Goal: Task Accomplishment & Management: Manage account settings

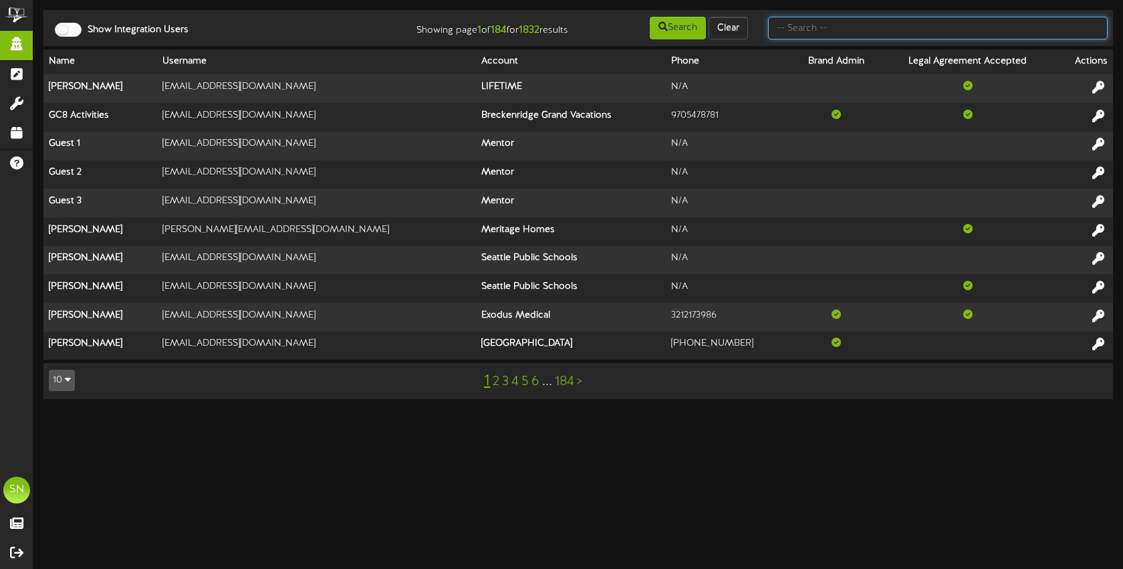
click at [794, 30] on input "text" at bounding box center [937, 28] width 339 height 23
type input "afcu"
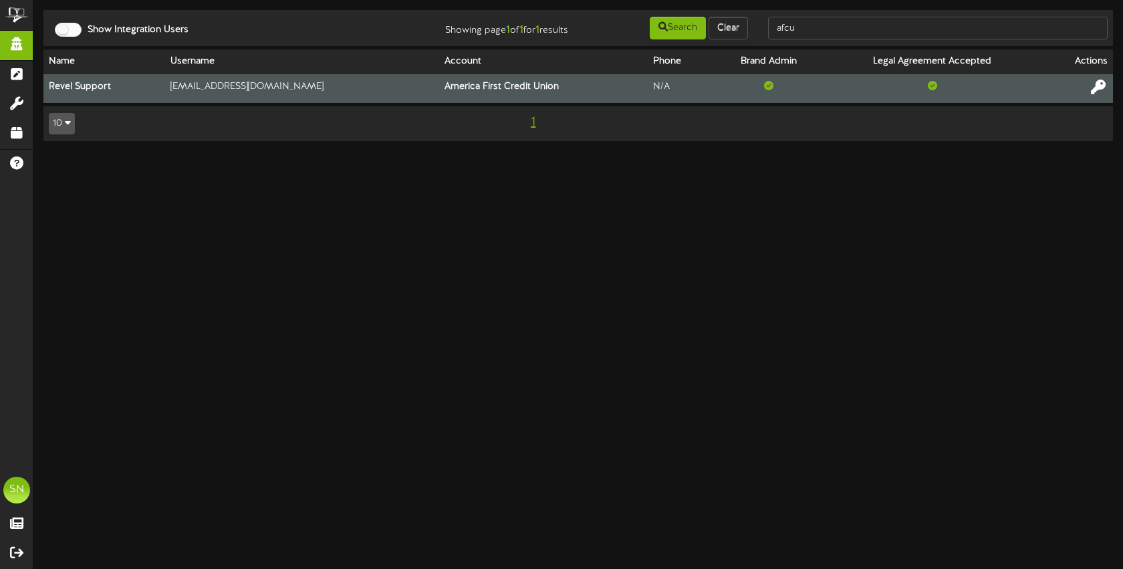
click at [1101, 88] on icon at bounding box center [1097, 87] width 15 height 15
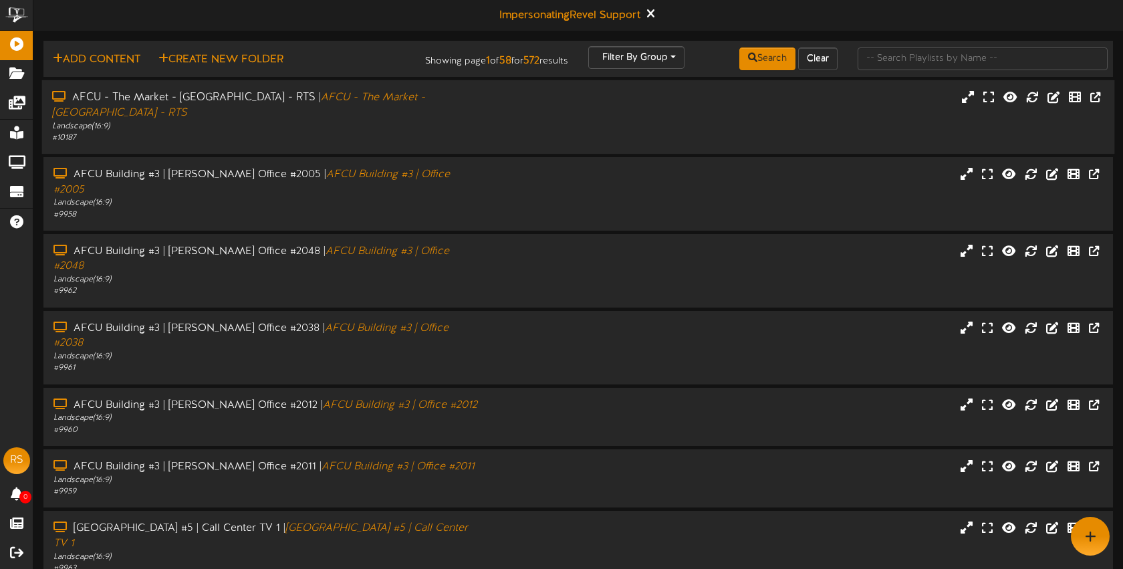
scroll to position [7, 0]
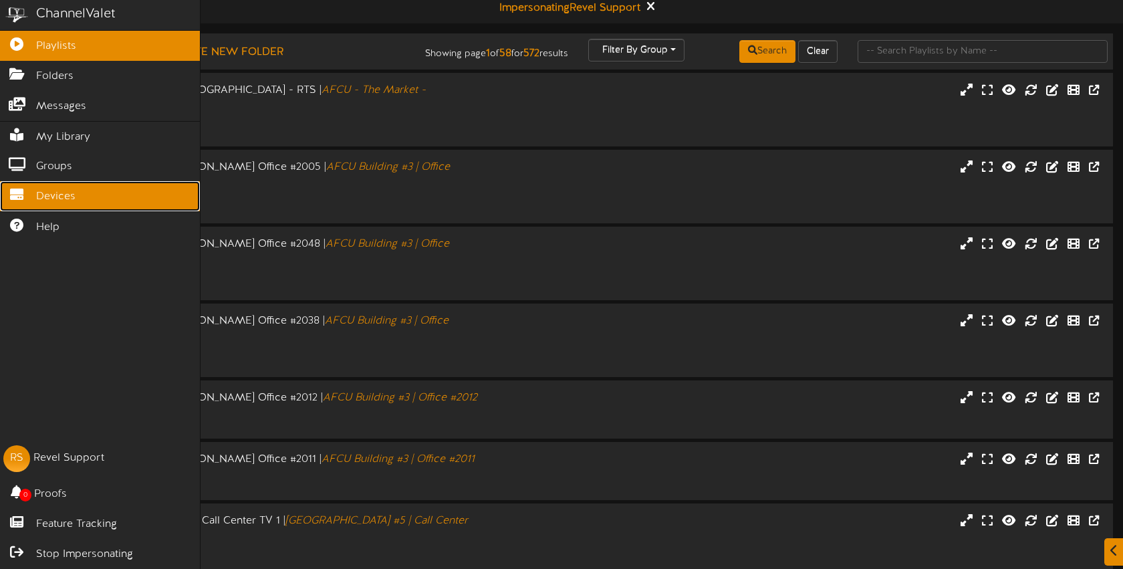
click at [34, 198] on link "Devices" at bounding box center [100, 196] width 200 height 30
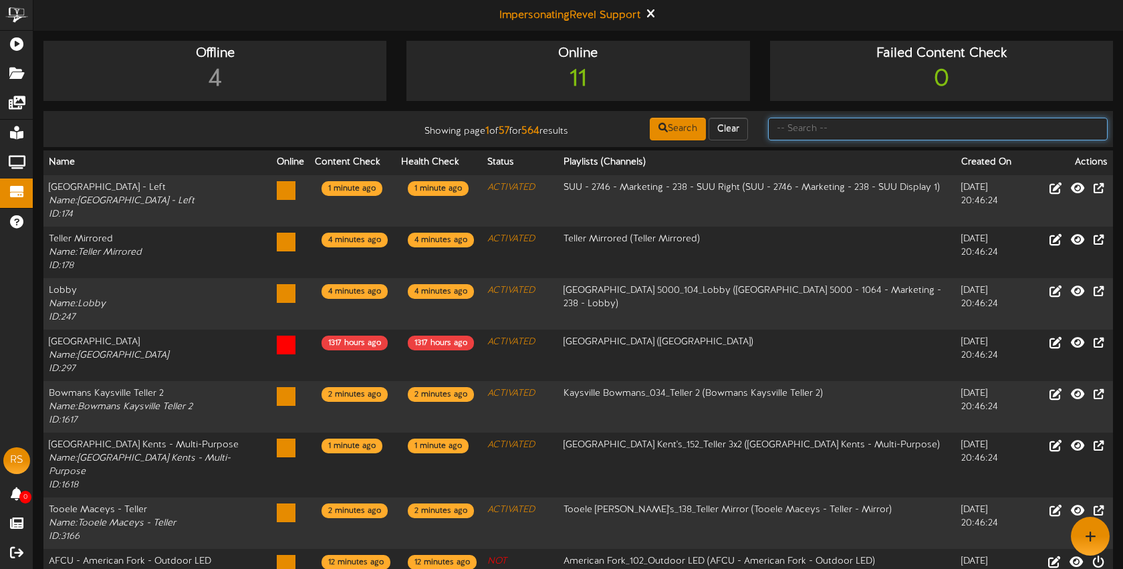
click at [886, 132] on input "text" at bounding box center [937, 129] width 339 height 23
type input "pioneer"
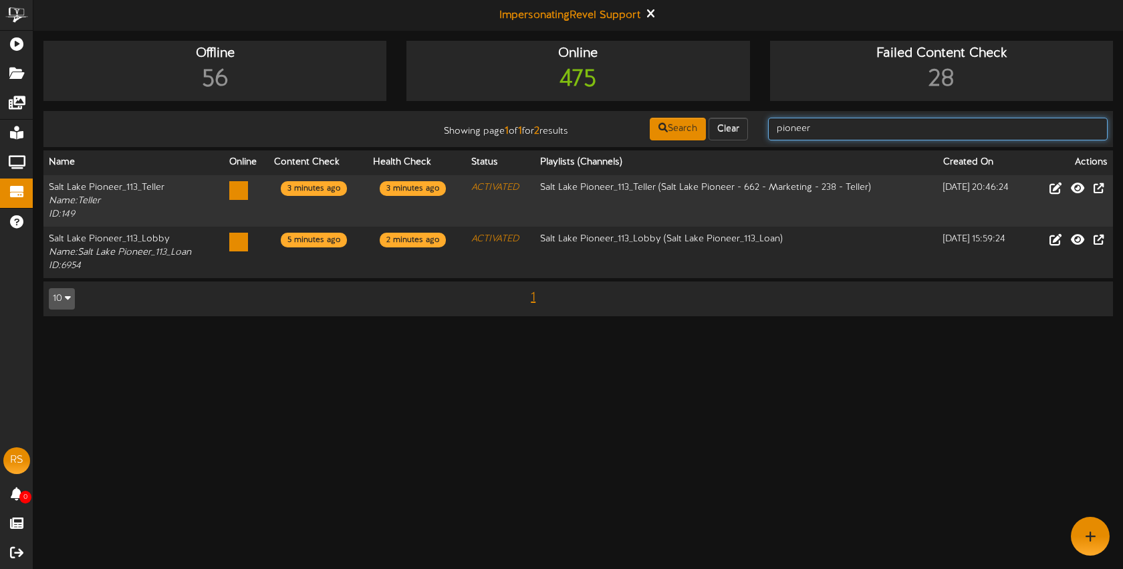
click at [865, 131] on input "pioneer" at bounding box center [937, 129] width 339 height 23
drag, startPoint x: 861, startPoint y: 131, endPoint x: 770, endPoint y: 123, distance: 90.6
click at [771, 124] on input "pioneer" at bounding box center [937, 129] width 339 height 23
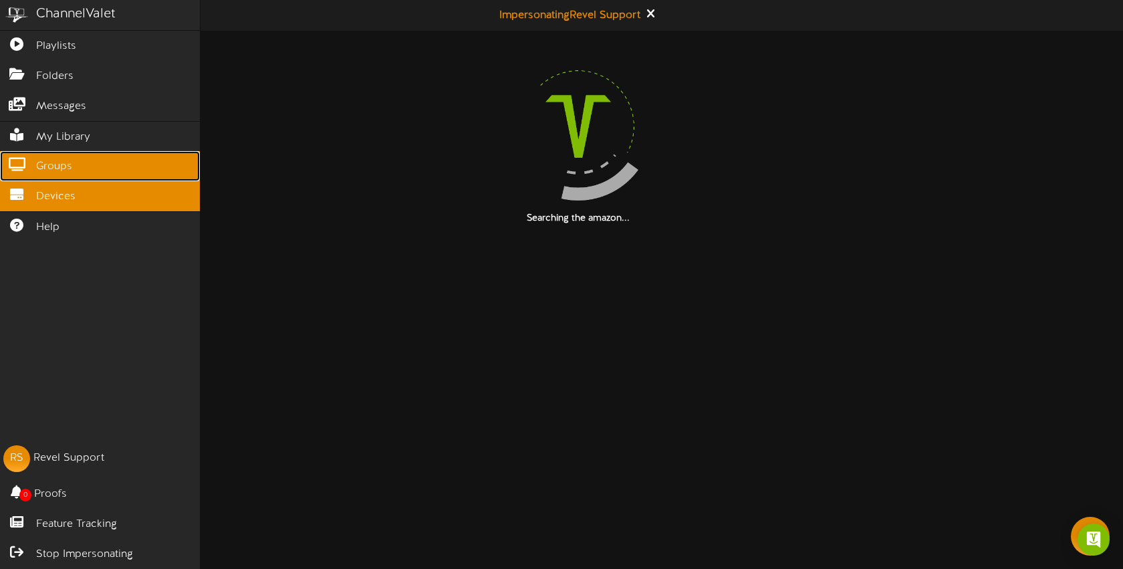
click at [59, 162] on span "Groups" at bounding box center [54, 166] width 36 height 15
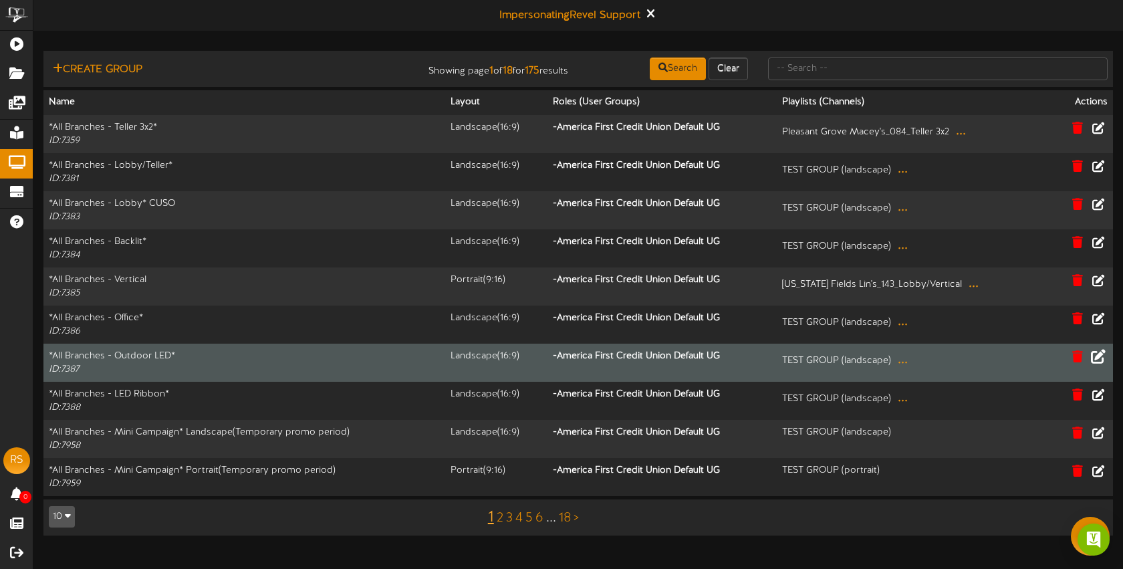
click at [1097, 355] on icon at bounding box center [1097, 355] width 15 height 15
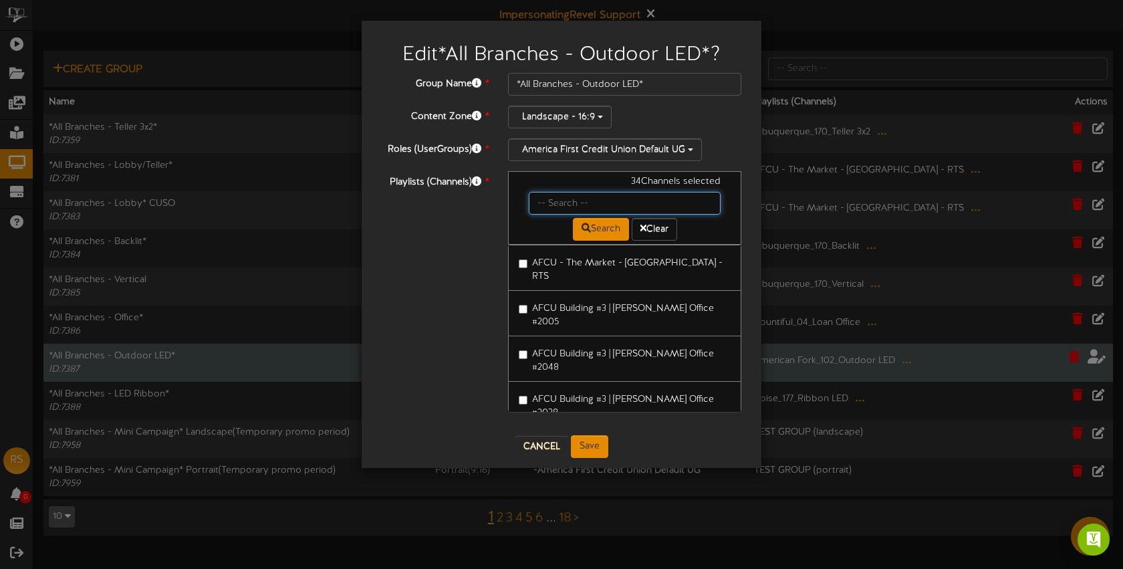
click at [563, 199] on input "text" at bounding box center [625, 203] width 192 height 23
type input "salt lake"
click at [616, 388] on label "Salt Lake Pioneer_113_ Outdoor LED" at bounding box center [602, 397] width 166 height 18
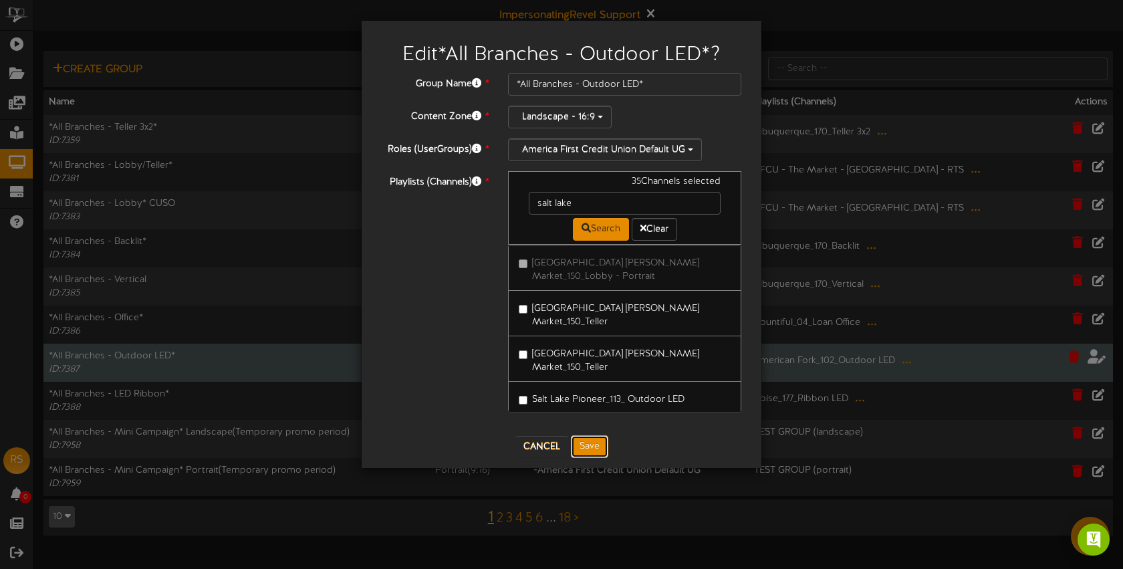
click at [589, 446] on button "Save" at bounding box center [589, 446] width 37 height 23
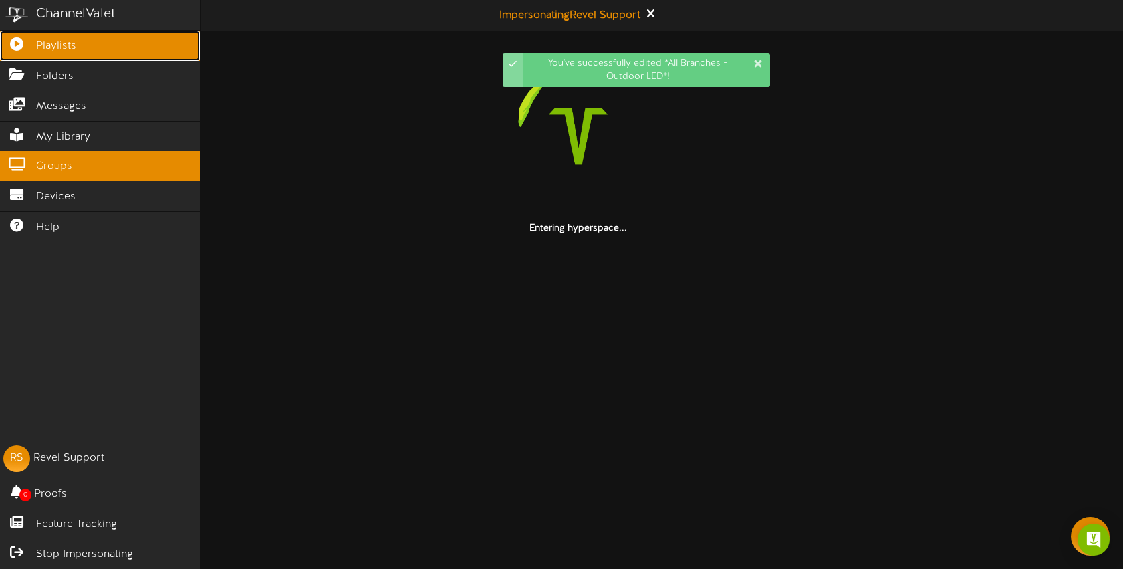
click at [26, 46] on icon at bounding box center [16, 42] width 33 height 10
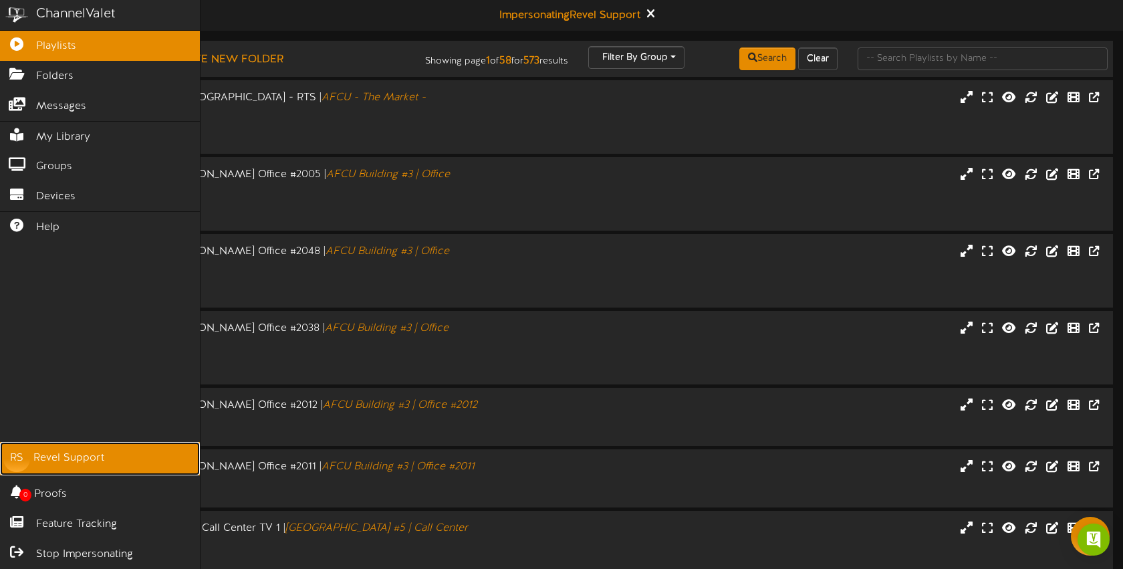
click at [32, 459] on link "RS Revel Support" at bounding box center [100, 458] width 200 height 33
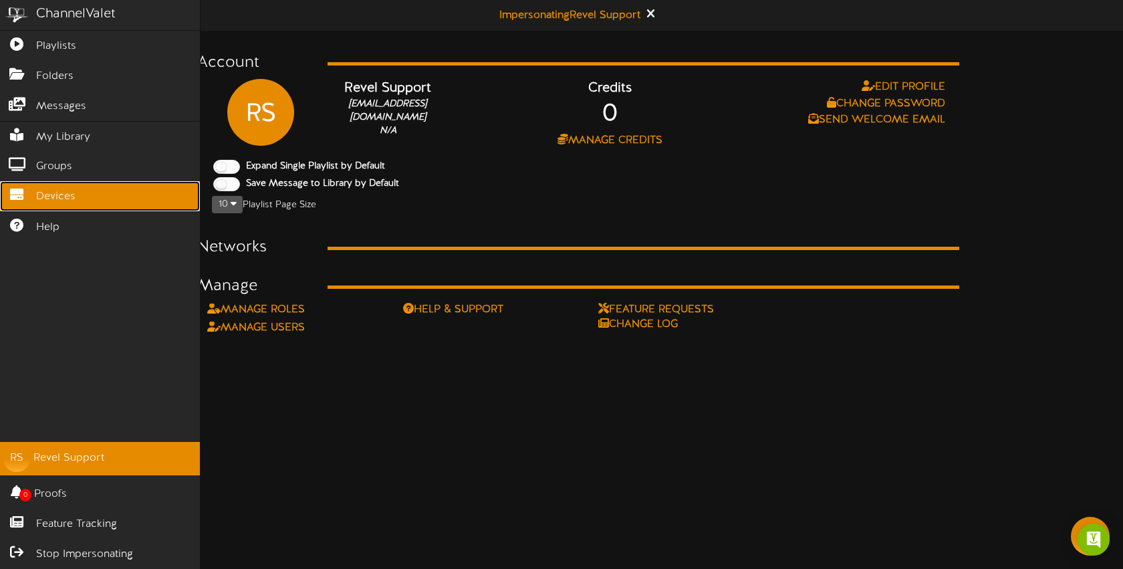
click at [54, 199] on span "Devices" at bounding box center [55, 196] width 39 height 15
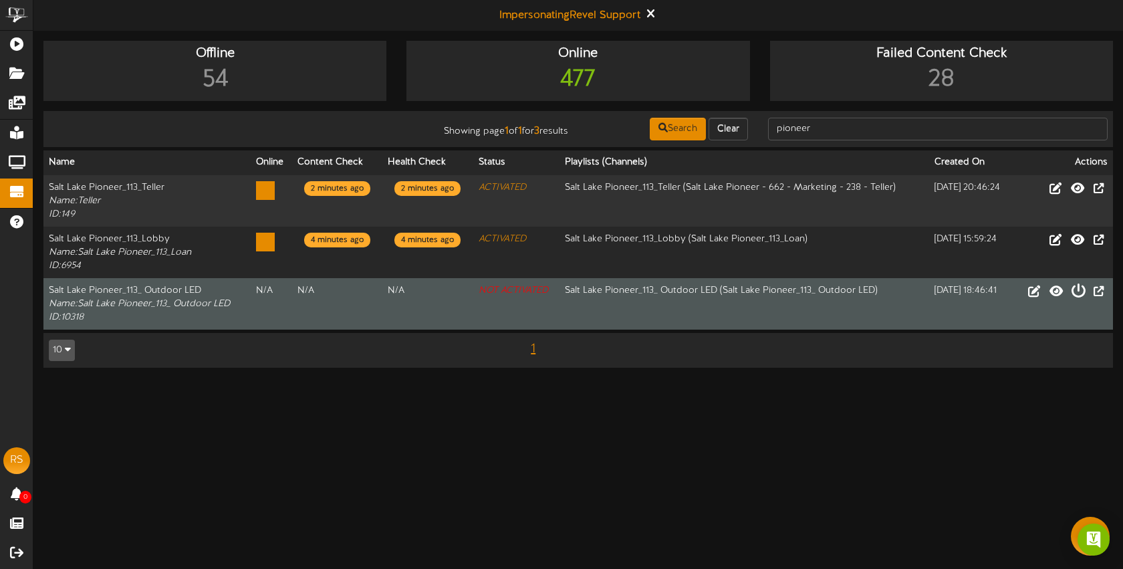
click at [1077, 293] on icon at bounding box center [1077, 290] width 15 height 15
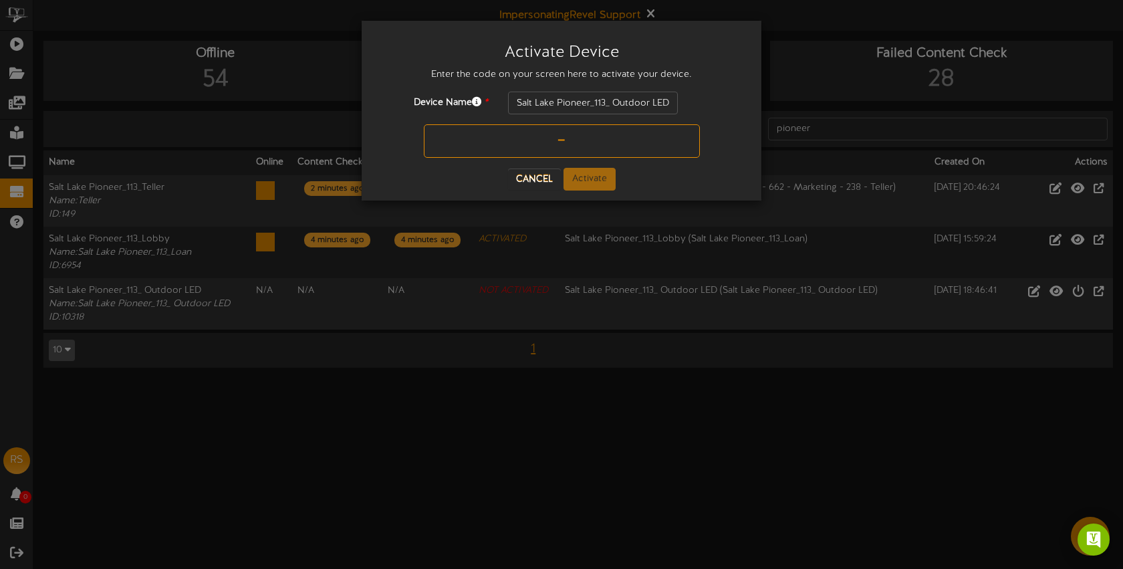
click at [520, 136] on input "text" at bounding box center [562, 140] width 276 height 33
type input "H98CQC"
click at [586, 175] on button "Activate" at bounding box center [589, 179] width 52 height 23
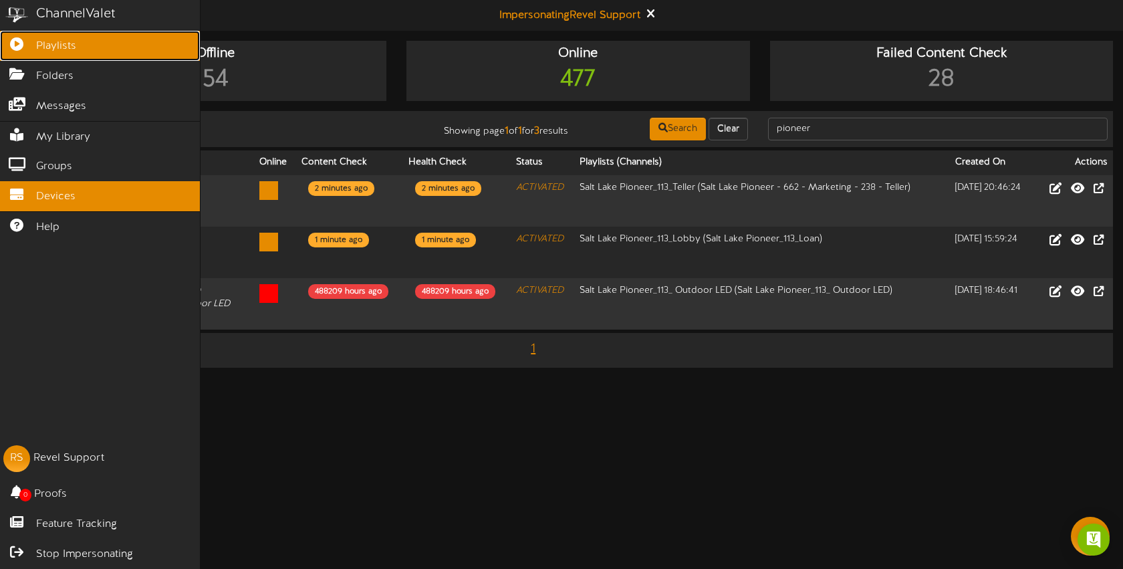
click at [27, 44] on icon at bounding box center [16, 42] width 33 height 10
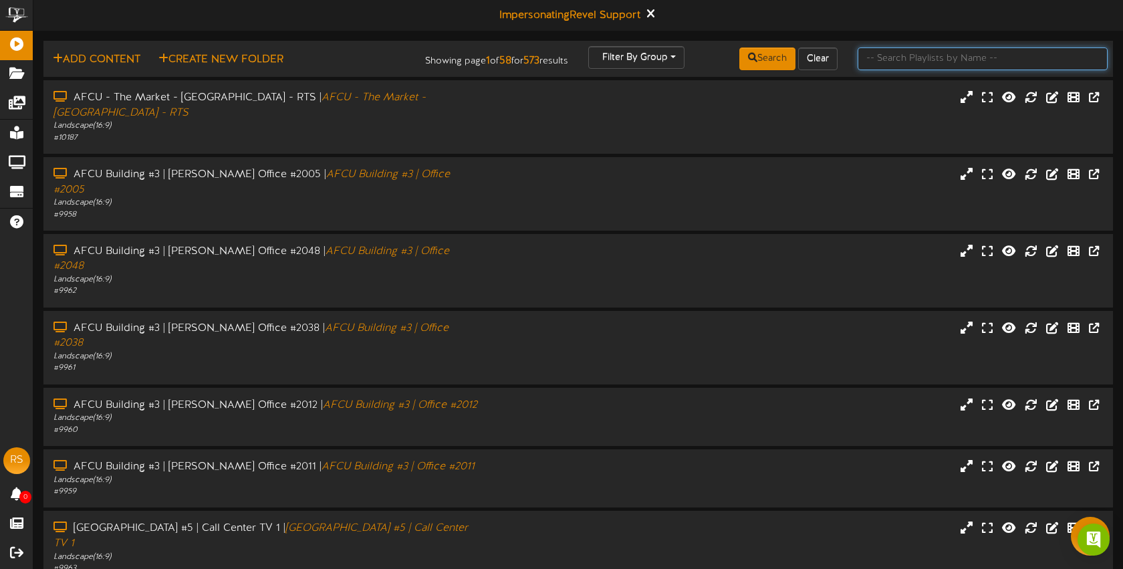
click at [893, 61] on input "text" at bounding box center [982, 58] width 250 height 23
type input "SLC"
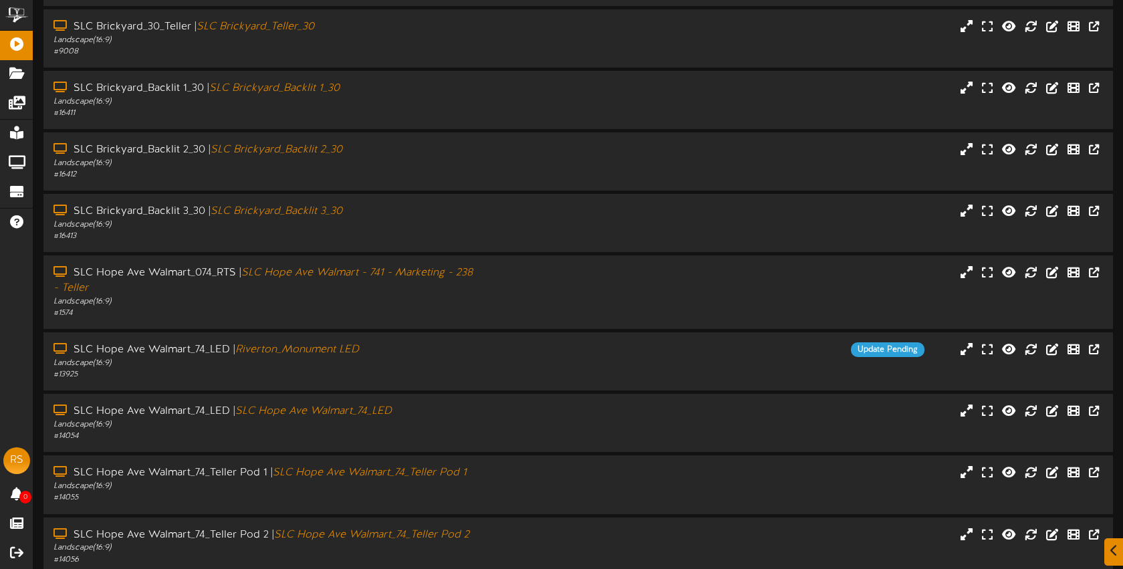
scroll to position [194, 0]
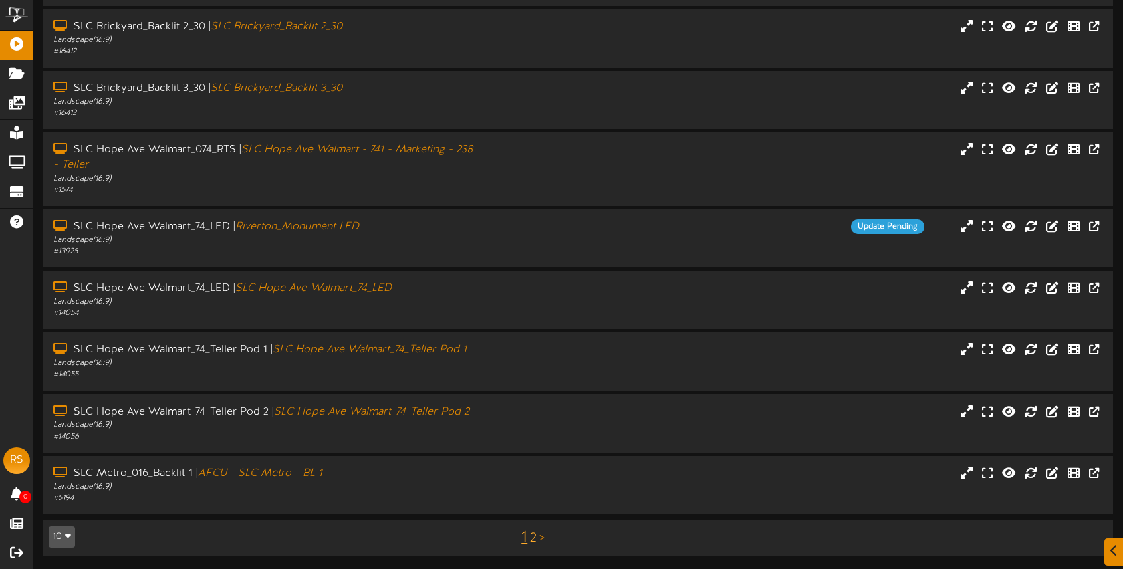
click at [533, 536] on link "2" at bounding box center [533, 538] width 7 height 15
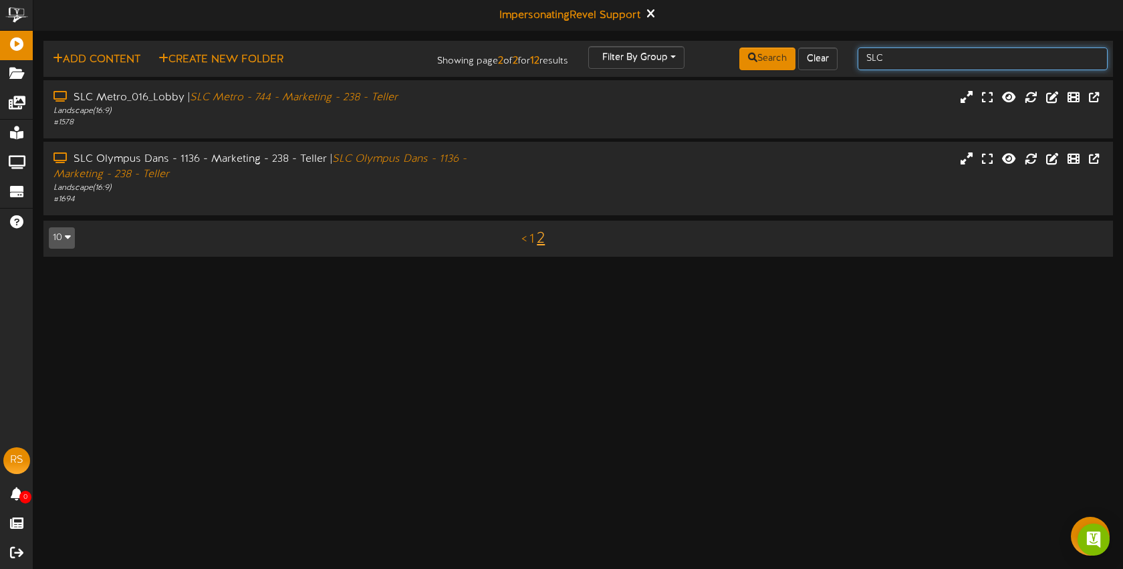
click at [901, 63] on input "SLC" at bounding box center [982, 58] width 250 height 23
type input "S"
type input "Pioneer"
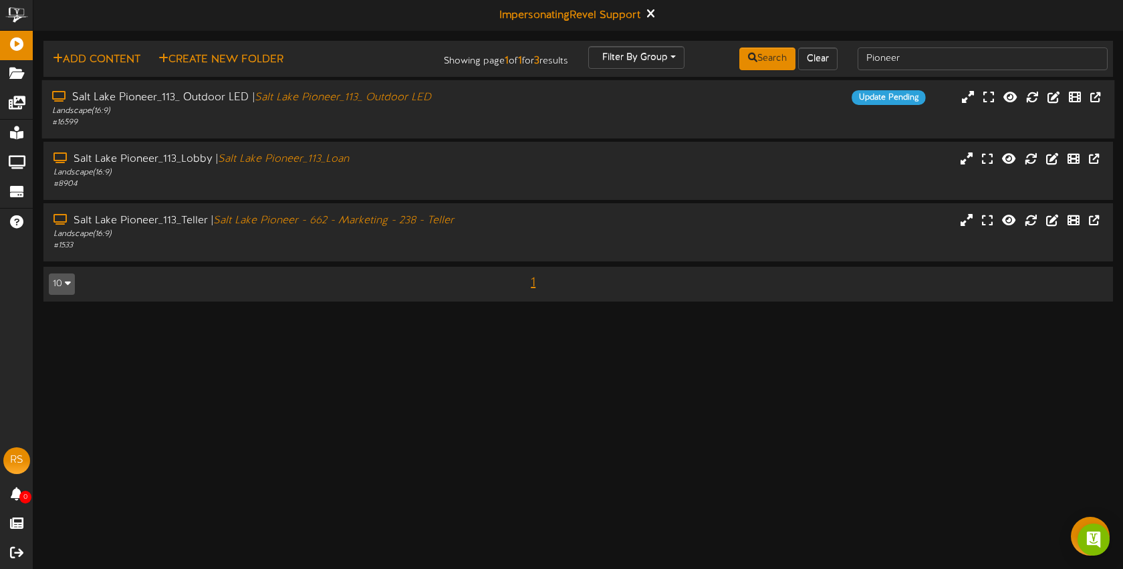
click at [561, 104] on div "Update Pending" at bounding box center [711, 97] width 447 height 15
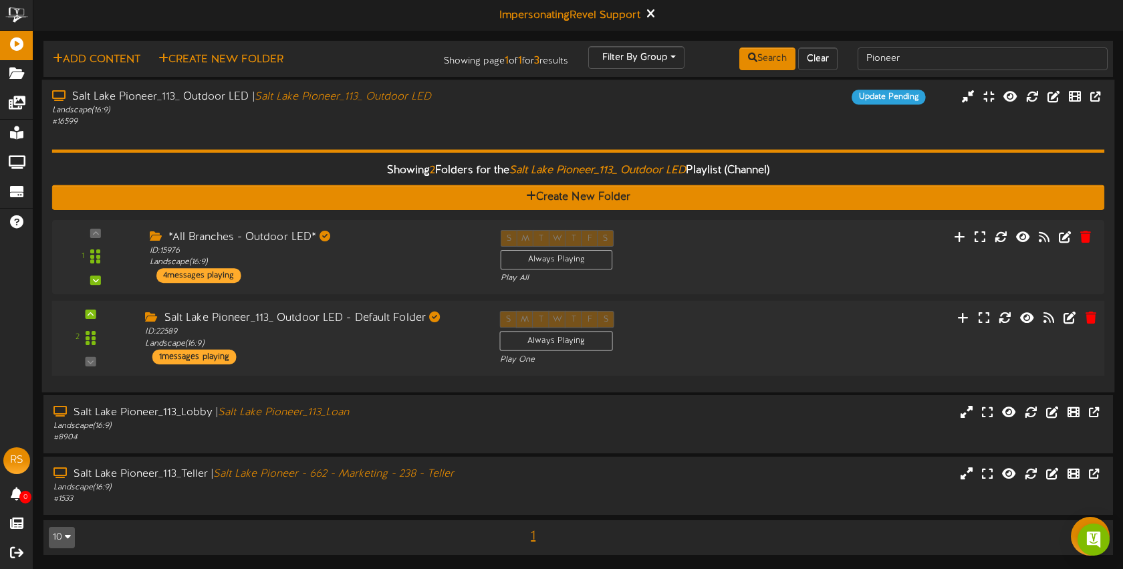
click at [702, 324] on div "S M T W T F S Always Playing Play One" at bounding box center [622, 338] width 266 height 55
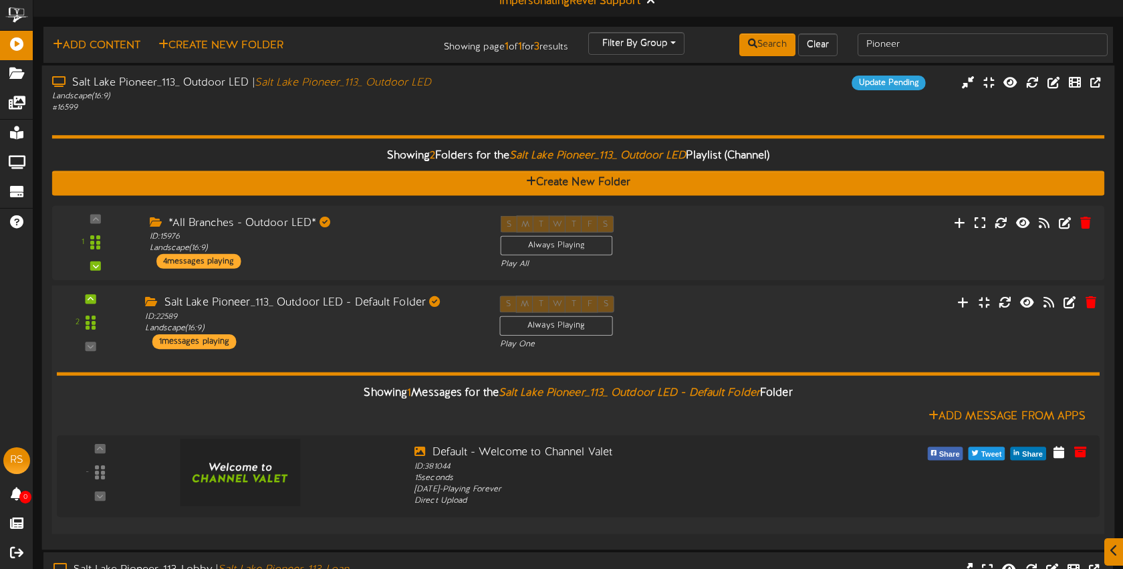
scroll to position [15, 0]
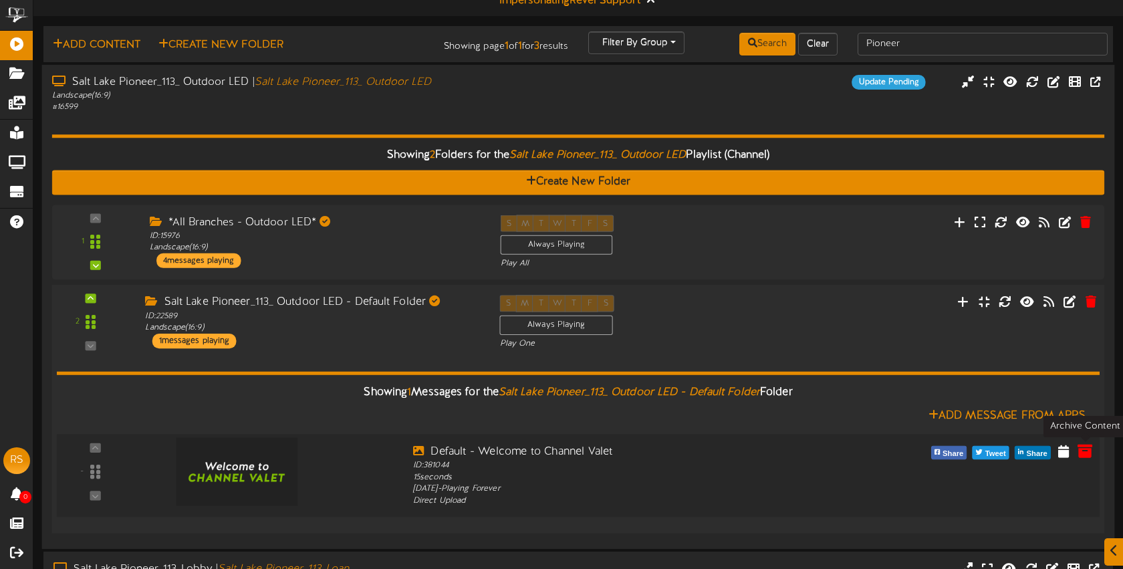
click at [1087, 447] on icon at bounding box center [1084, 450] width 15 height 15
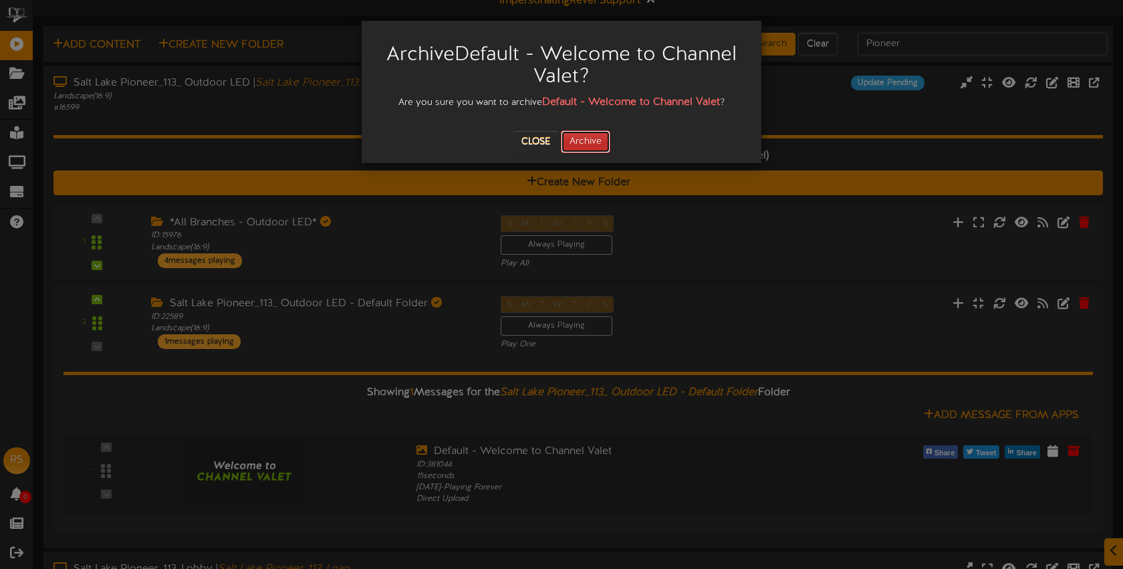
click at [596, 150] on button "Archive" at bounding box center [585, 141] width 49 height 23
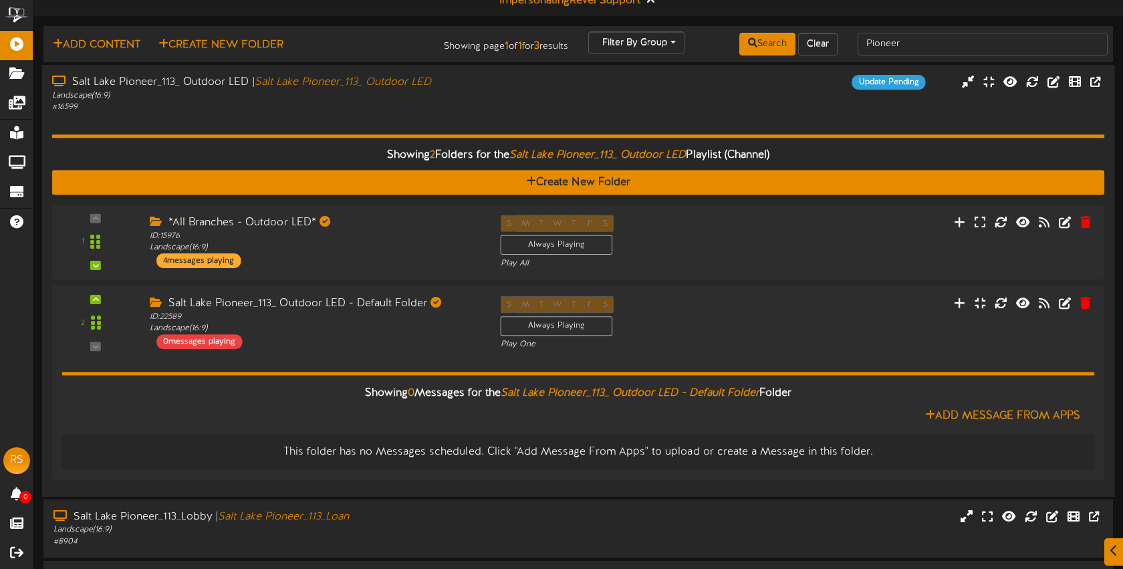
click at [500, 110] on div "Salt Lake Pioneer_113_ Outdoor LED | Salt Lake Pioneer_113_ Outdoor LED Landsca…" at bounding box center [578, 94] width 1072 height 38
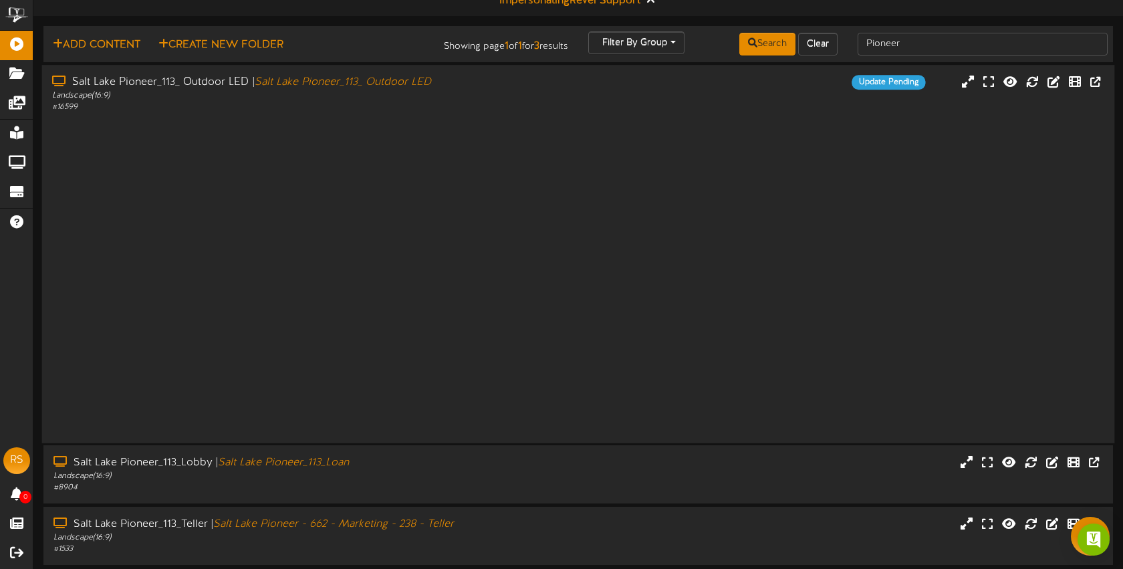
scroll to position [0, 0]
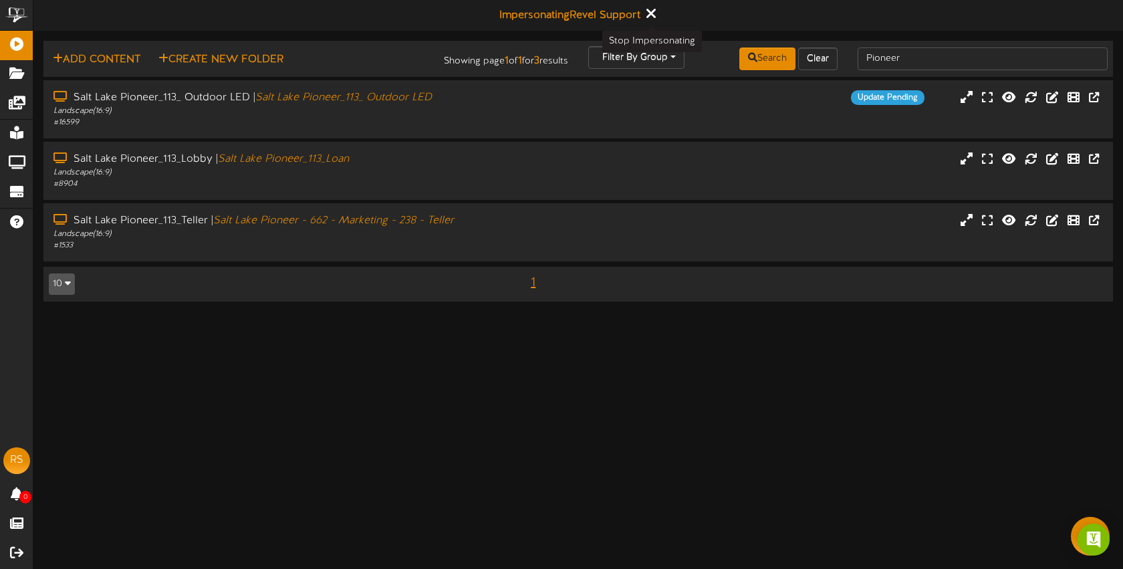
click at [649, 15] on icon at bounding box center [649, 13] width 9 height 15
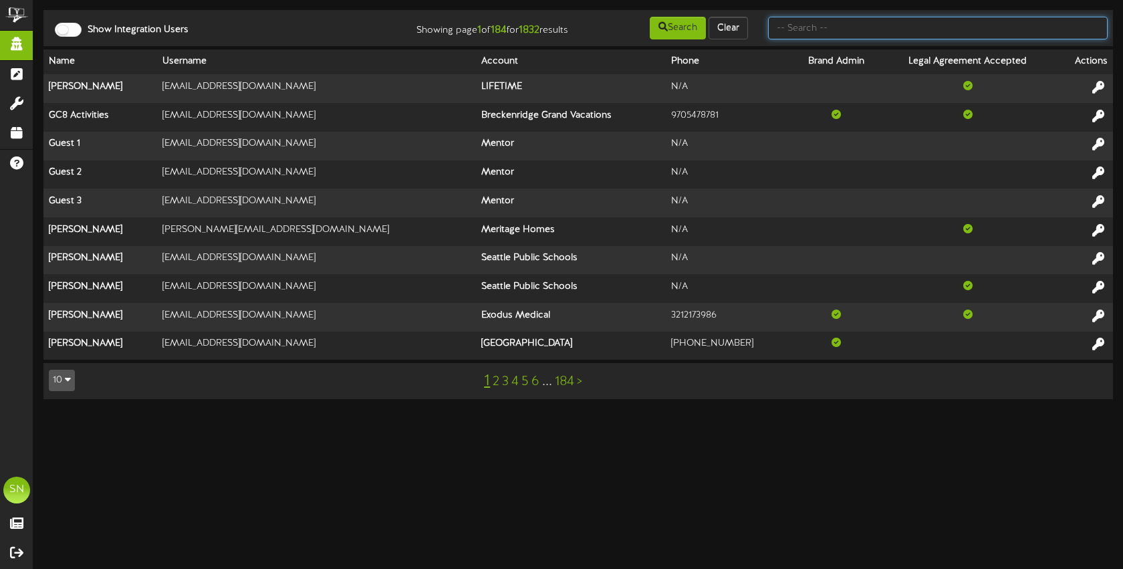
click at [808, 24] on input "text" at bounding box center [937, 28] width 339 height 23
type input "the picklr"
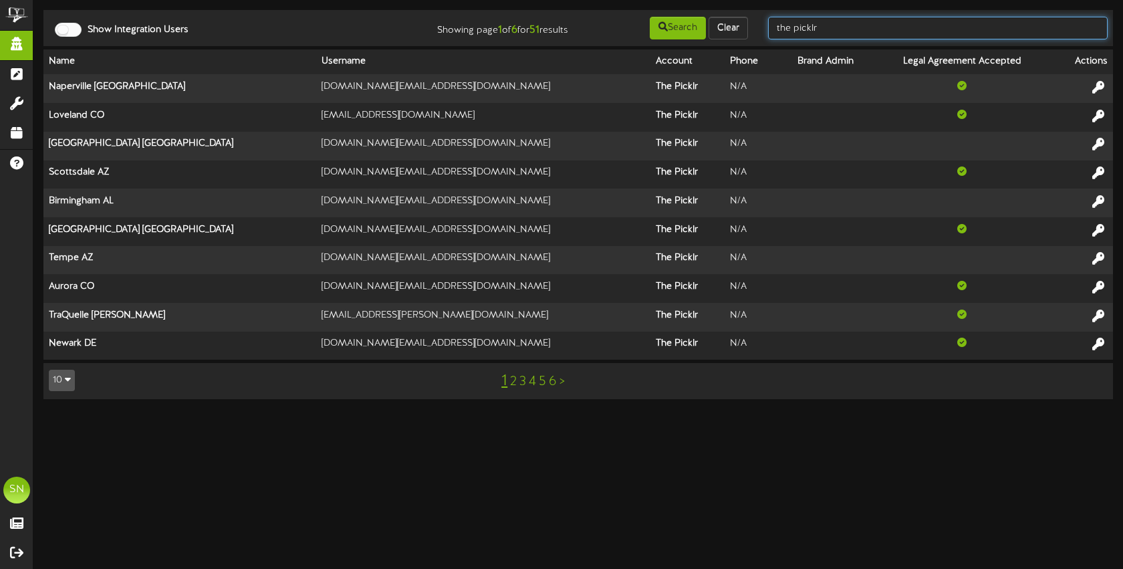
click at [823, 33] on input "the picklr" at bounding box center [937, 28] width 339 height 23
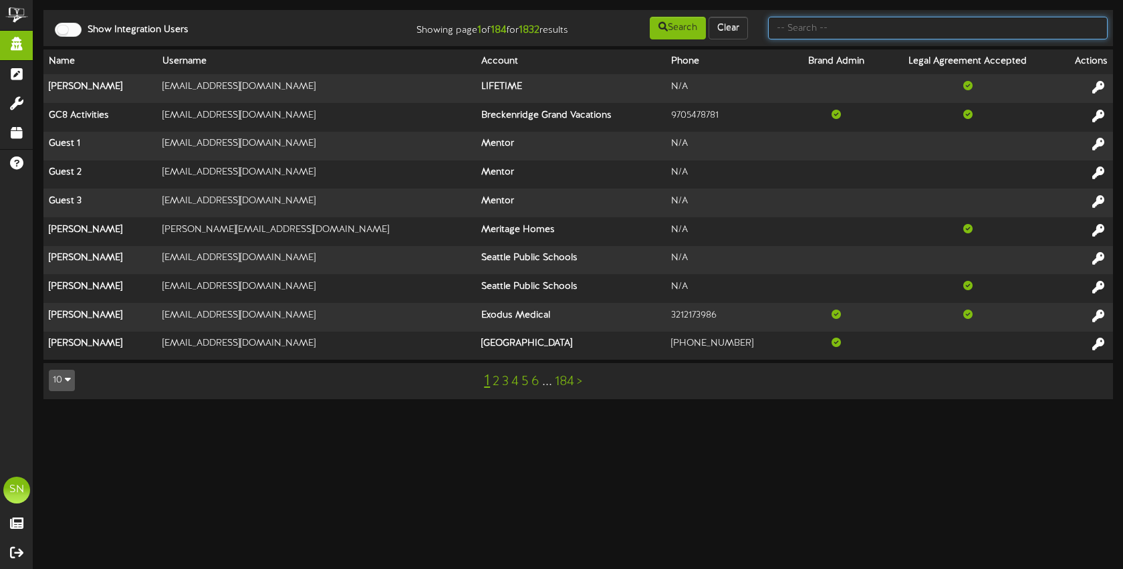
click at [792, 34] on input "text" at bounding box center [937, 28] width 339 height 23
type input "[PERSON_NAME]"
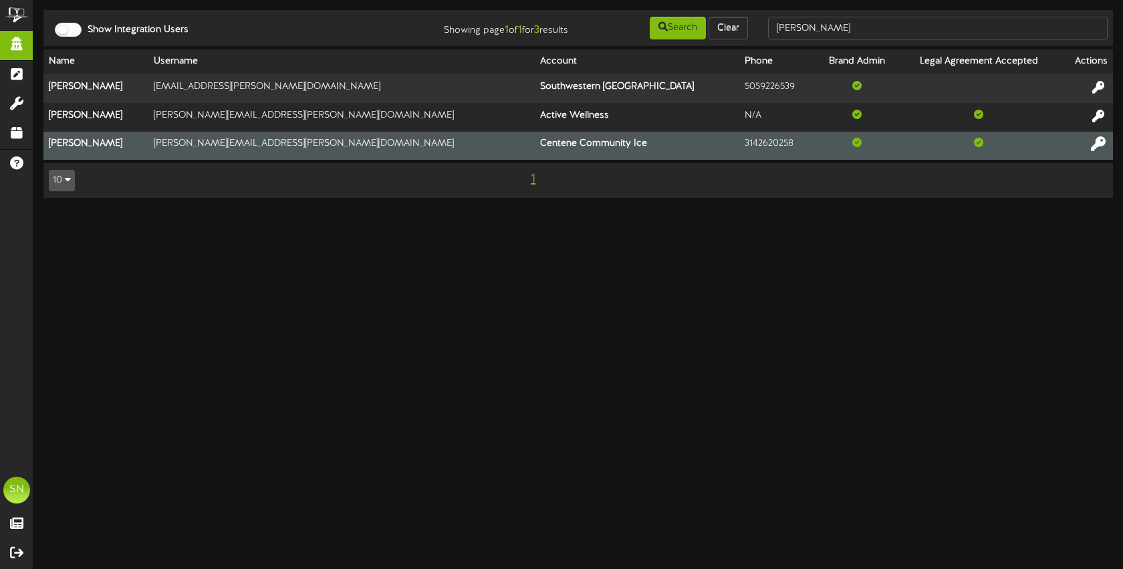
click at [1099, 139] on icon at bounding box center [1097, 143] width 15 height 15
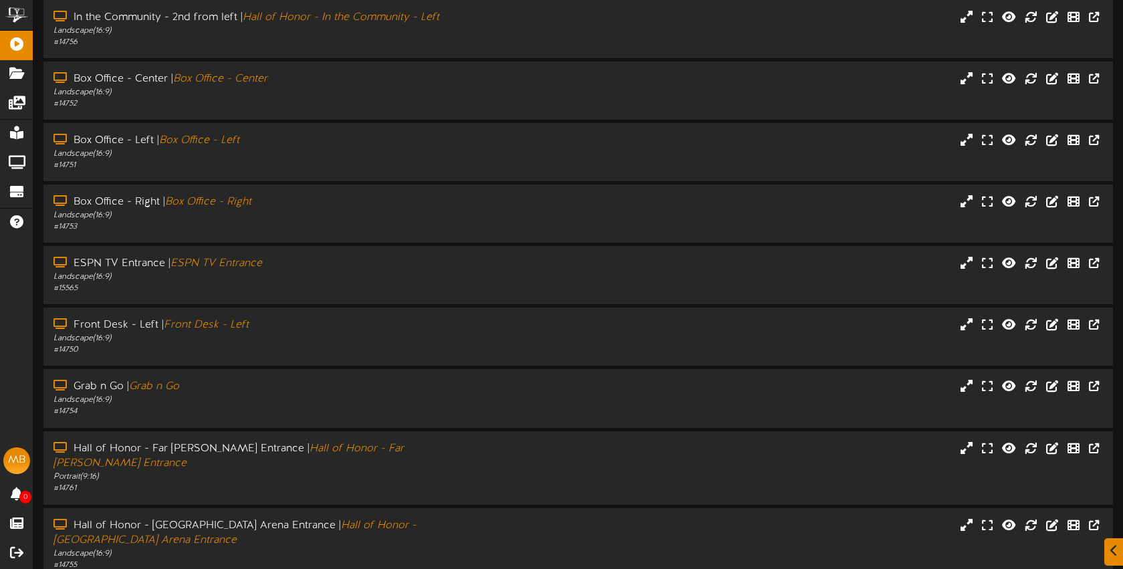
scroll to position [178, 0]
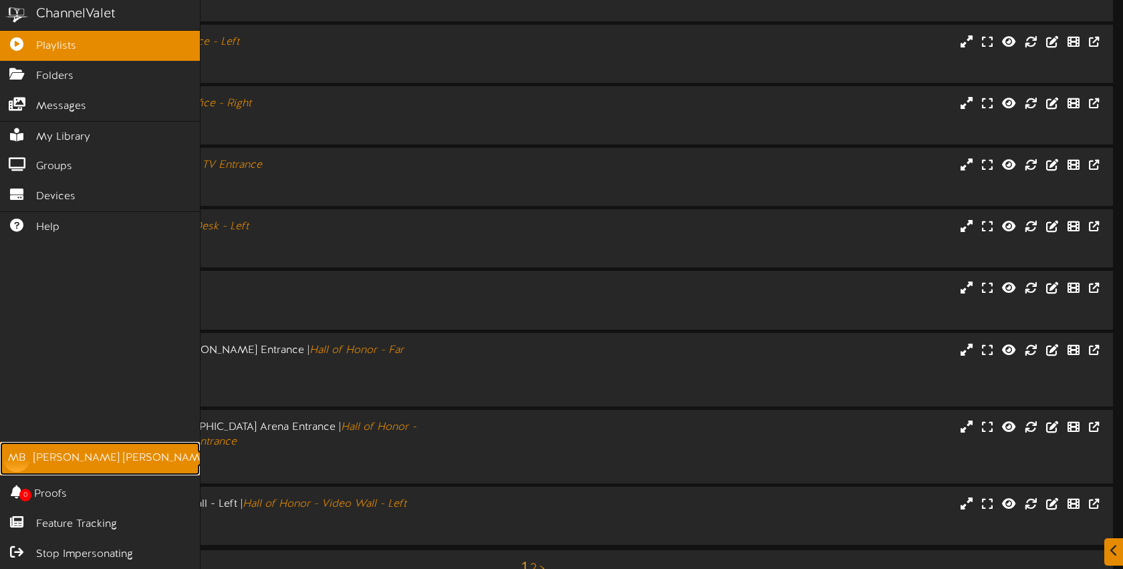
click at [85, 452] on div "[PERSON_NAME]" at bounding box center [121, 457] width 176 height 15
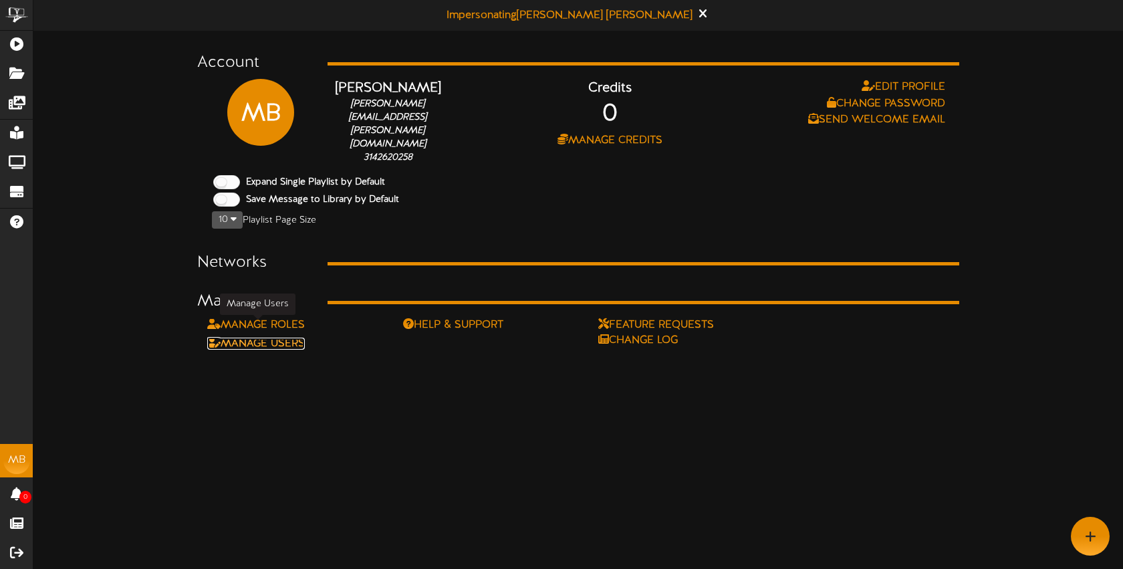
click at [297, 337] on link "Manage Users" at bounding box center [256, 343] width 98 height 12
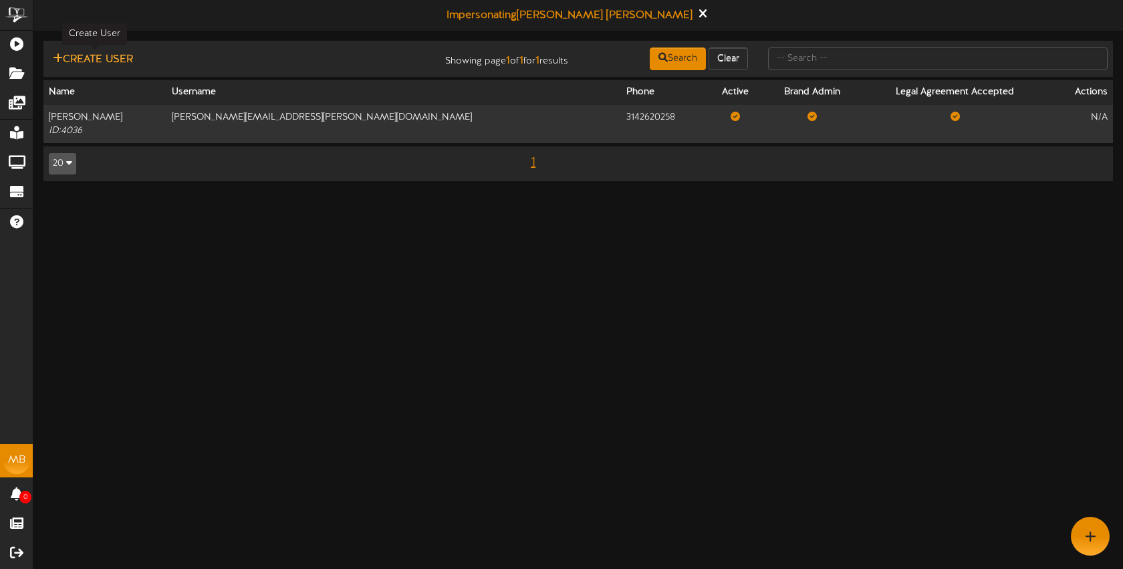
click at [78, 64] on button "Create User" at bounding box center [93, 59] width 88 height 17
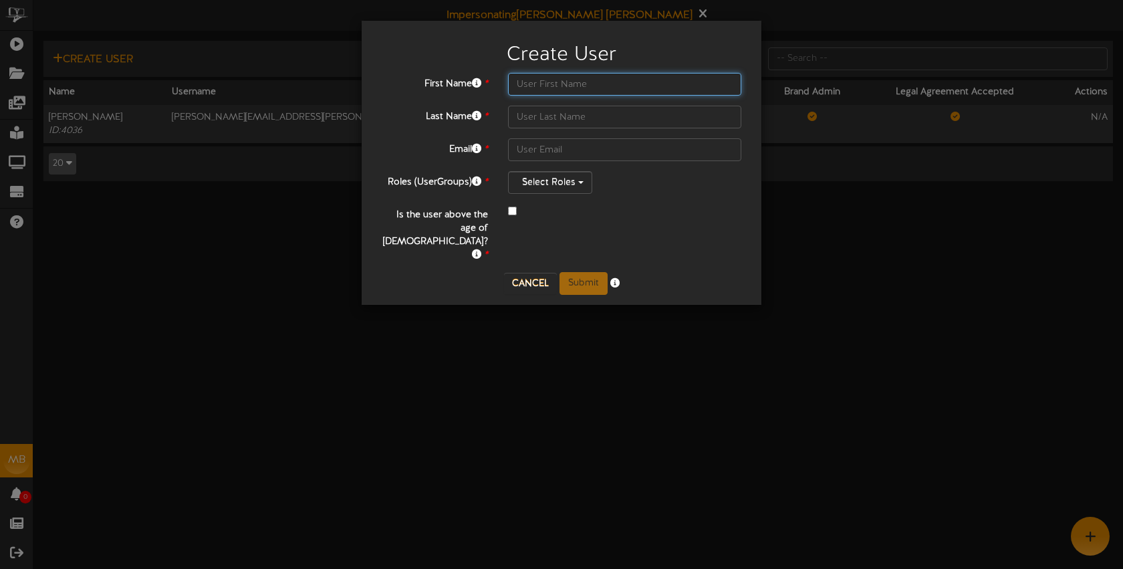
click at [532, 86] on input "text" at bounding box center [624, 84] width 233 height 23
type input "J"
type input "[PERSON_NAME]"
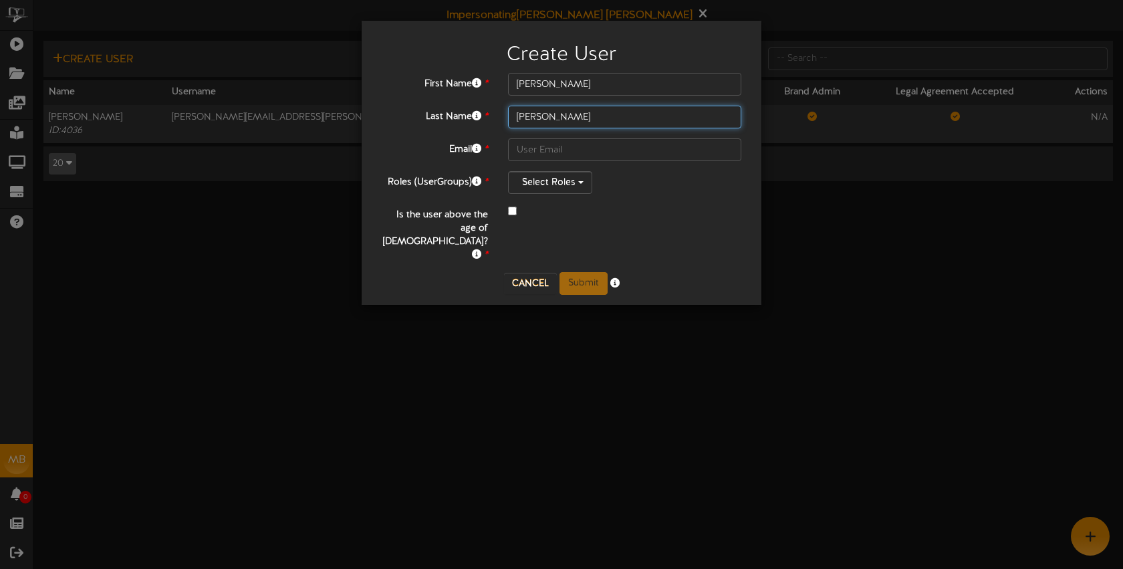
type input "[PERSON_NAME]"
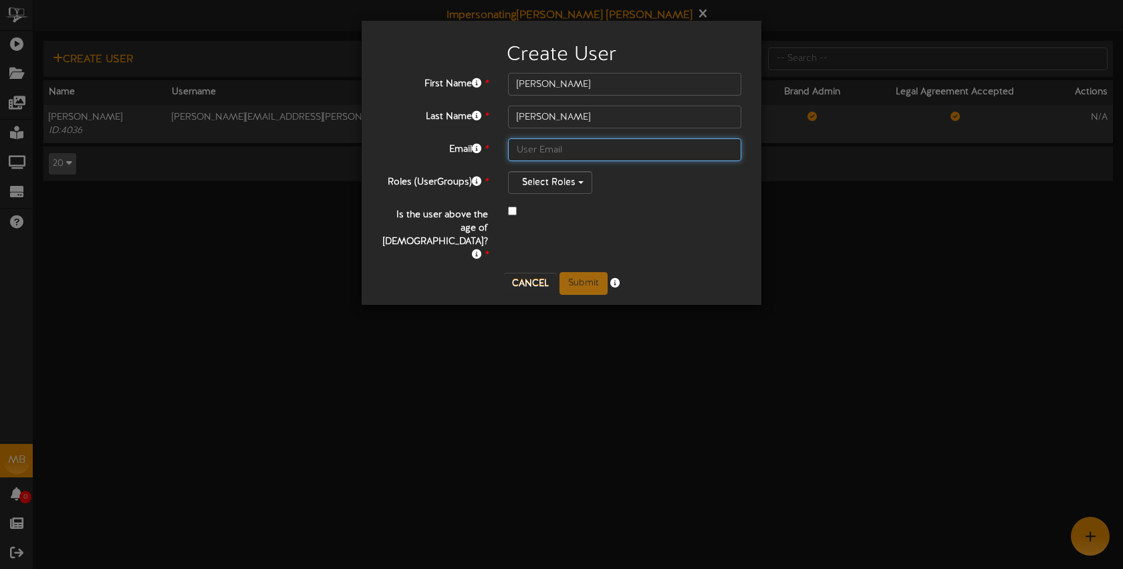
paste input "[PERSON_NAME][EMAIL_ADDRESS][PERSON_NAME][DOMAIN_NAME]"
type input "[PERSON_NAME][EMAIL_ADDRESS][PERSON_NAME][DOMAIN_NAME]"
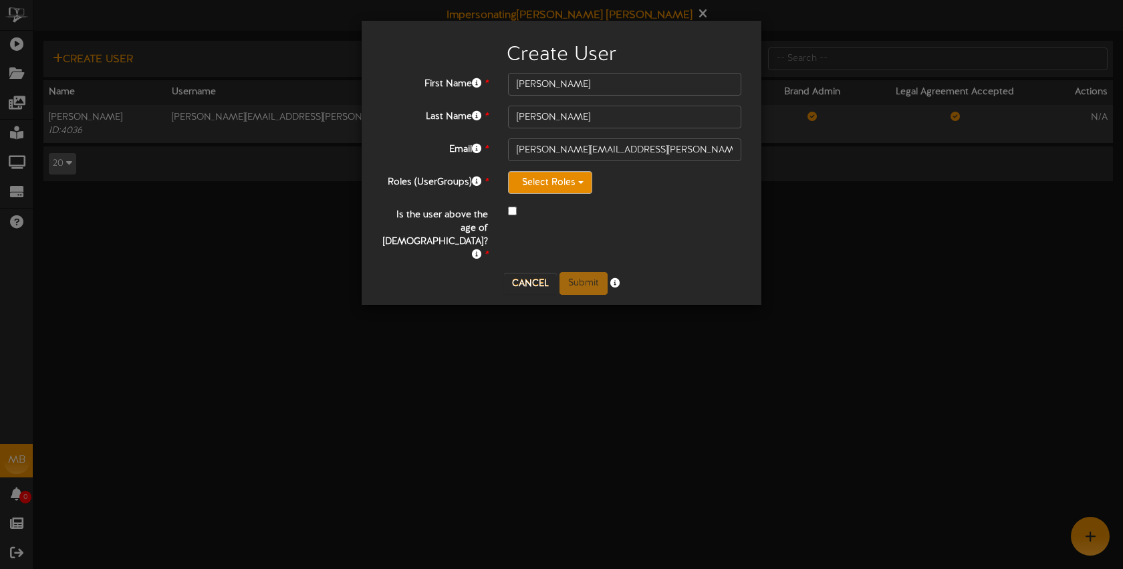
click at [568, 184] on button "Select Roles" at bounding box center [550, 182] width 84 height 23
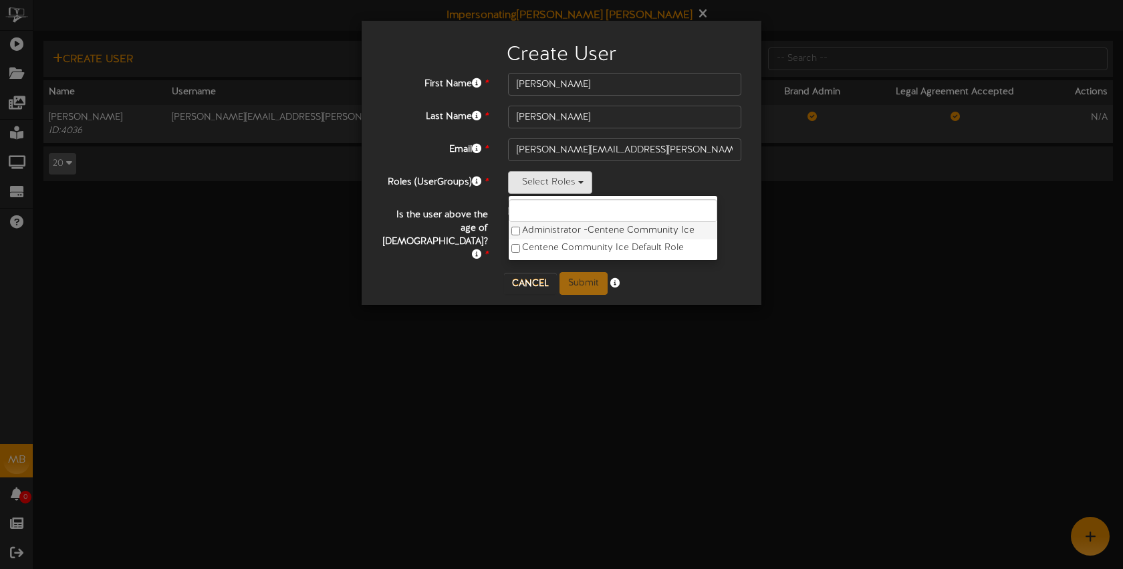
click at [558, 225] on label "Administrator - Centene Community Ice" at bounding box center [612, 230] width 208 height 17
click at [665, 189] on div "2 items selected Administrator - Centene Community Ice Centene Community Ice De…" at bounding box center [624, 182] width 233 height 23
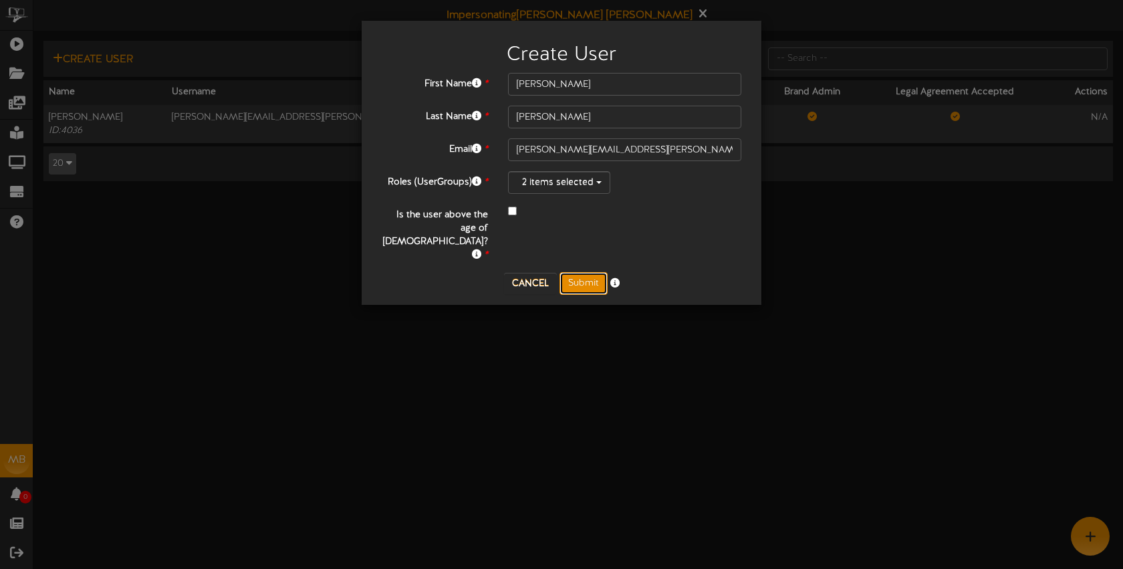
click at [571, 272] on button "Submit" at bounding box center [583, 283] width 48 height 23
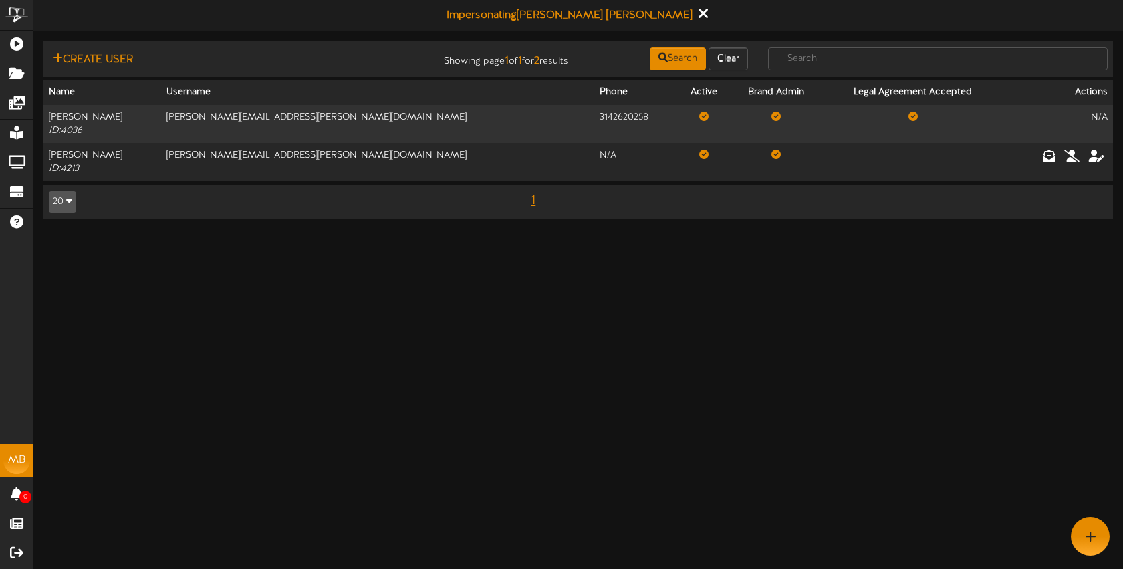
click at [657, 12] on div "You've successfully created a User!" at bounding box center [561, 10] width 267 height 7
click at [698, 12] on icon at bounding box center [702, 13] width 9 height 15
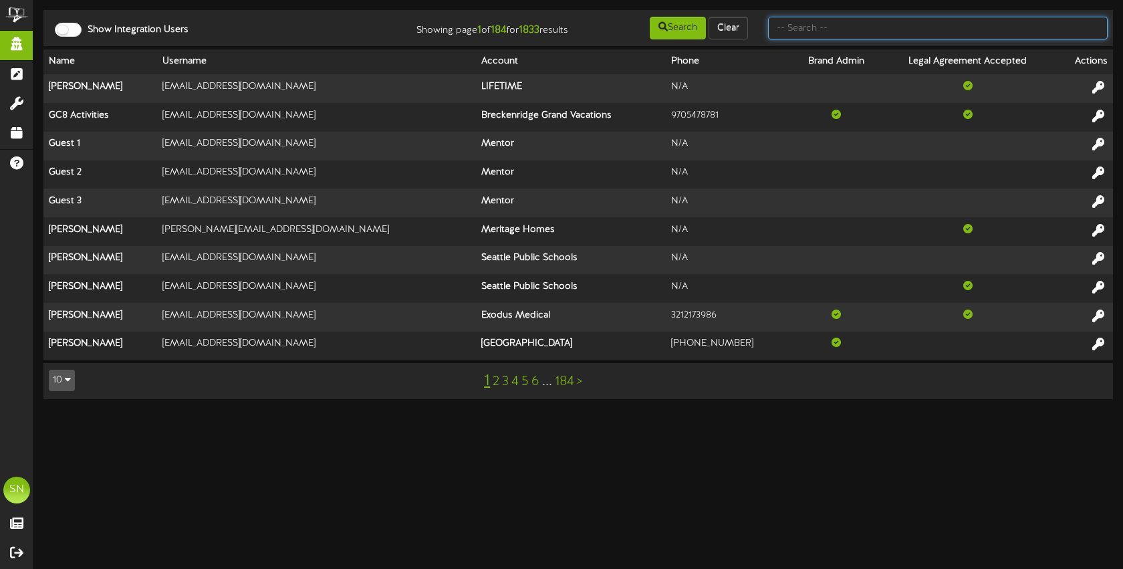
click at [819, 37] on input "text" at bounding box center [937, 28] width 339 height 23
type input "jeremy"
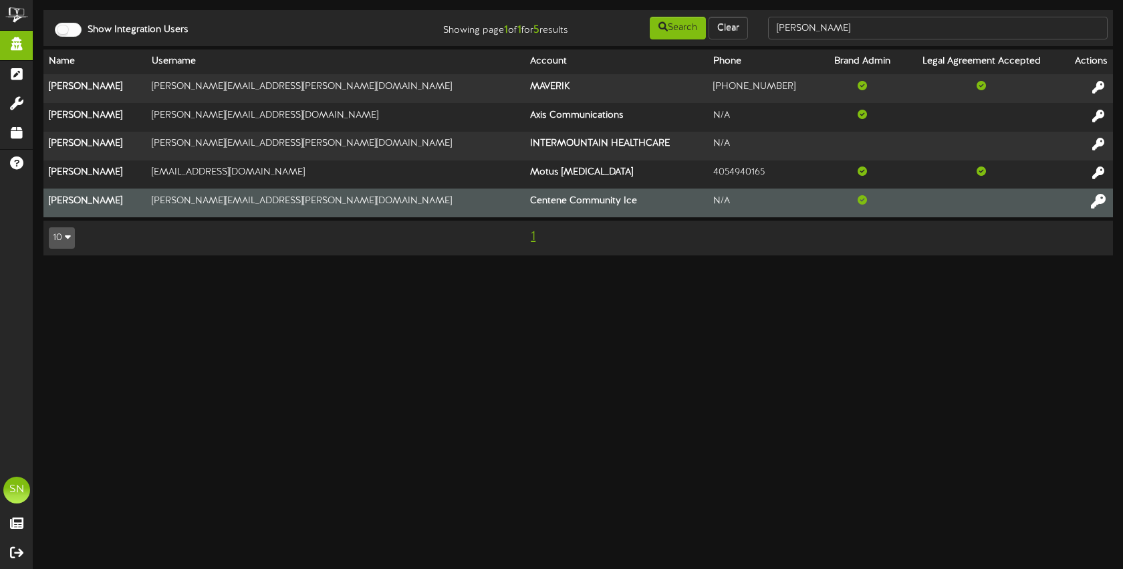
click at [1095, 202] on icon at bounding box center [1097, 200] width 15 height 15
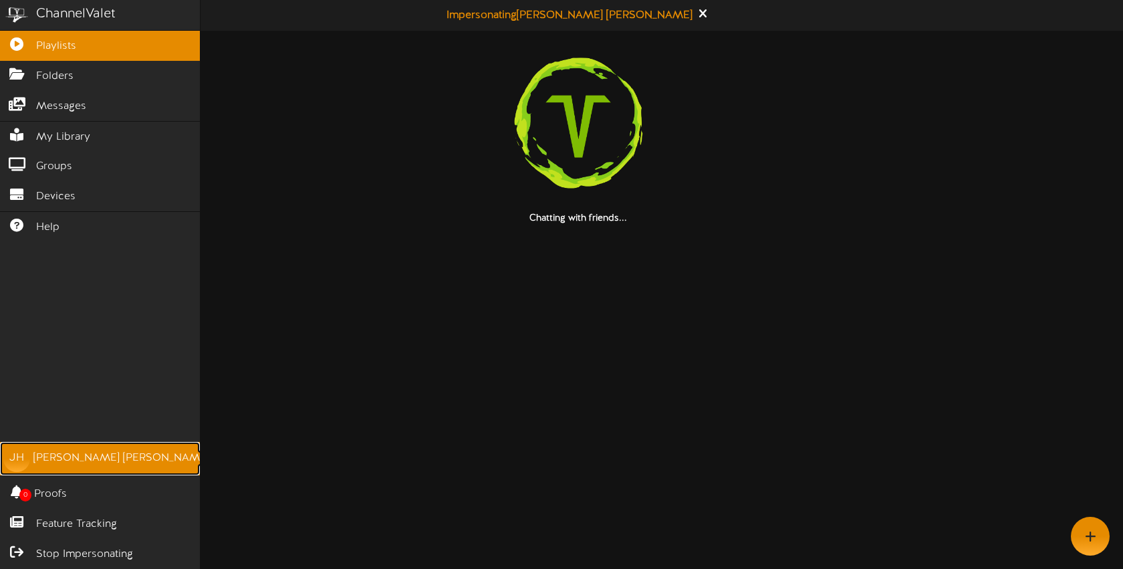
click at [46, 462] on div "[PERSON_NAME]" at bounding box center [121, 457] width 176 height 15
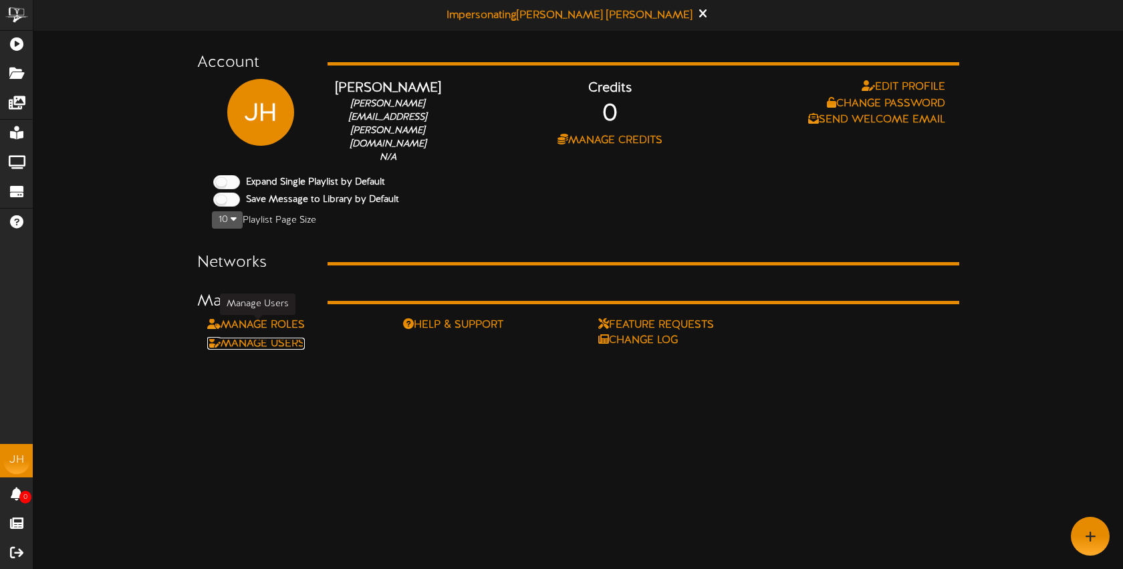
click at [299, 337] on link "Manage Users" at bounding box center [256, 343] width 98 height 12
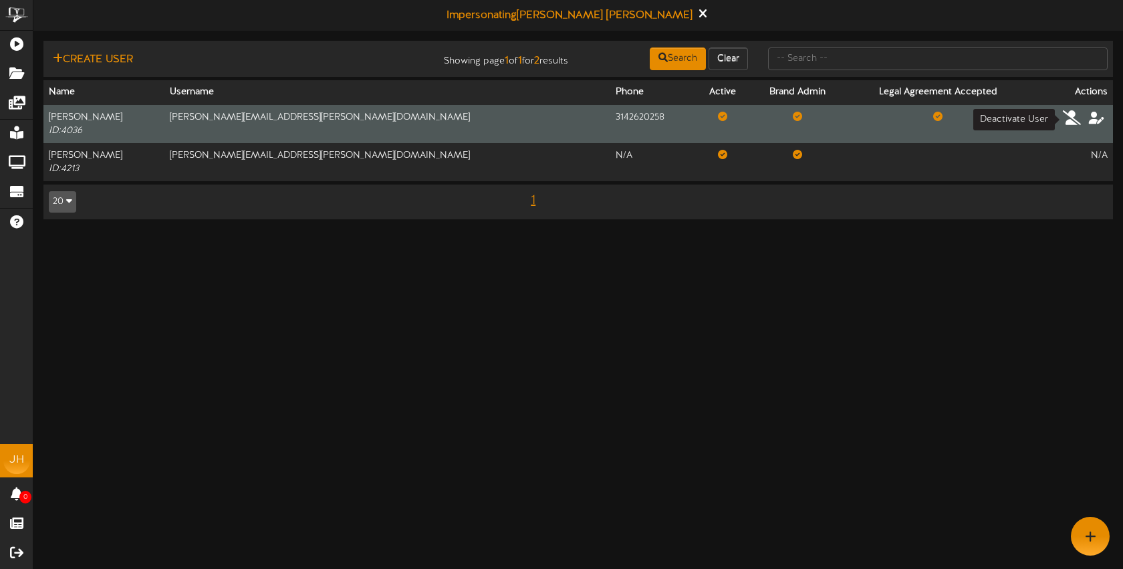
click at [1070, 118] on icon at bounding box center [1071, 117] width 19 height 15
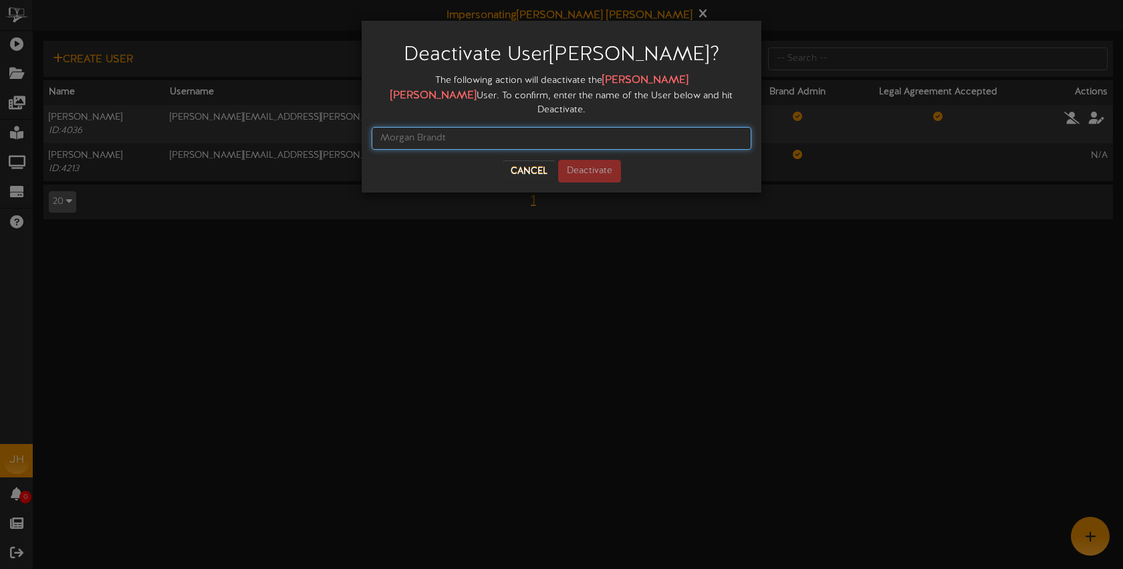
click at [465, 127] on input "text" at bounding box center [562, 138] width 380 height 23
type input "[PERSON_NAME]"
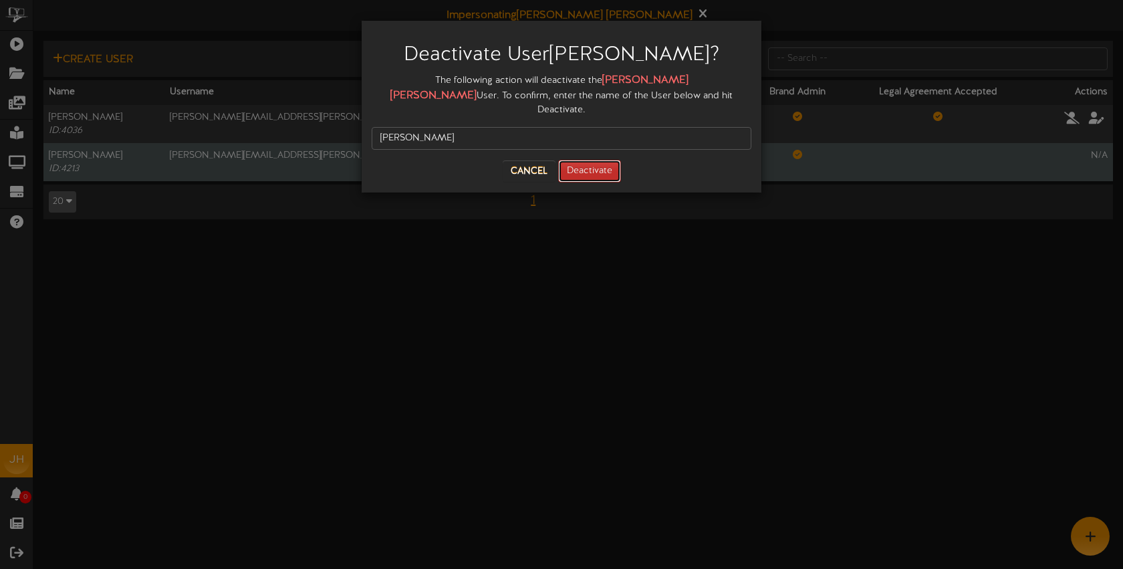
click at [581, 161] on button "Deactivate" at bounding box center [589, 171] width 63 height 23
